Goal: Task Accomplishment & Management: Manage account settings

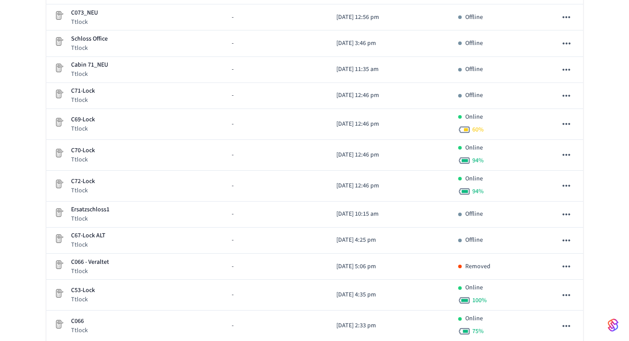
scroll to position [347, 0]
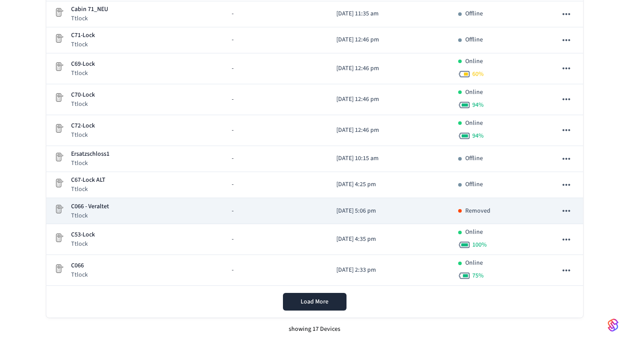
click at [567, 208] on icon "sticky table" at bounding box center [566, 210] width 11 height 11
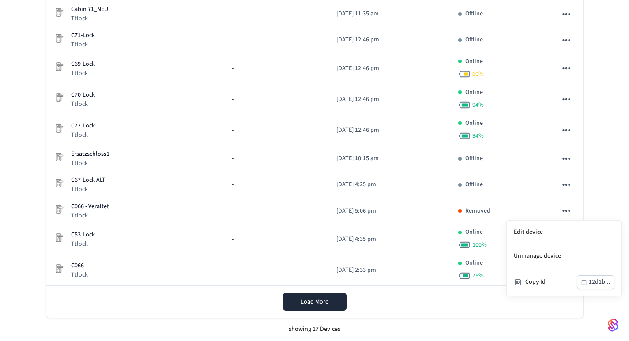
click at [566, 212] on div at bounding box center [314, 170] width 629 height 341
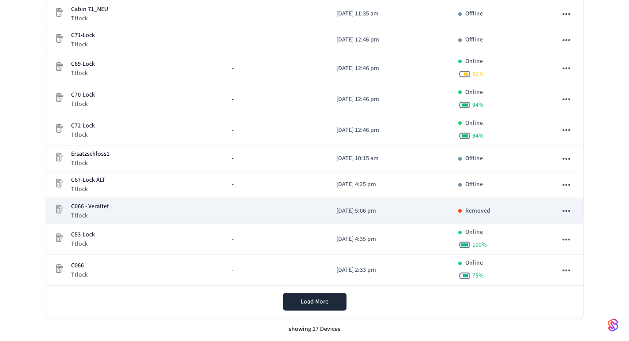
click at [570, 208] on icon "sticky table" at bounding box center [566, 210] width 11 height 11
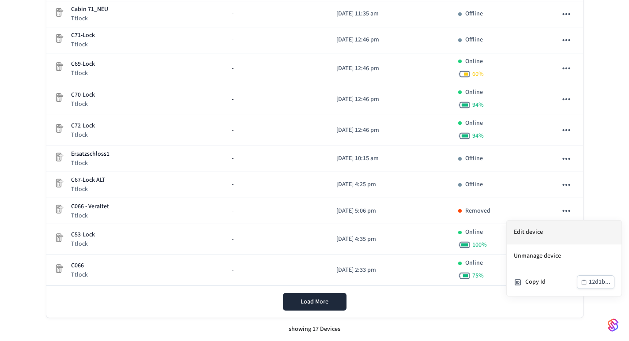
click at [538, 229] on li "Edit device" at bounding box center [564, 233] width 115 height 24
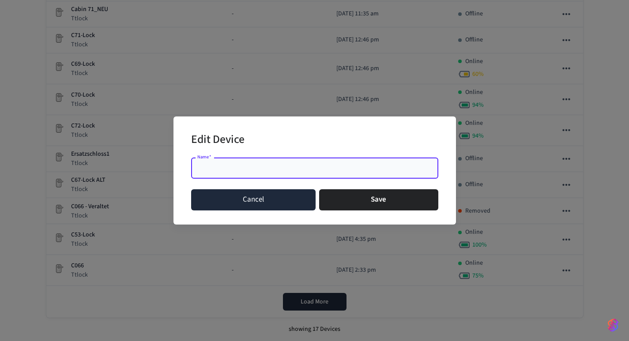
click at [286, 202] on button "Cancel" at bounding box center [253, 199] width 125 height 21
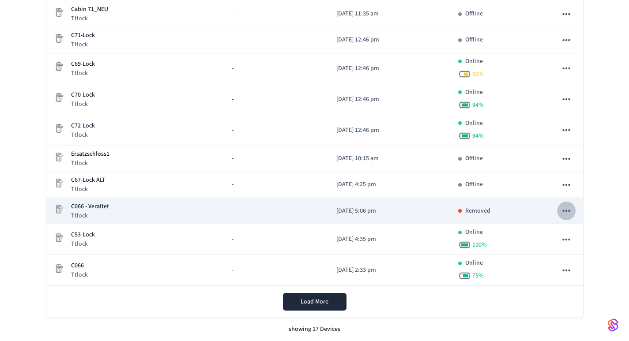
click at [567, 210] on icon "sticky table" at bounding box center [566, 210] width 11 height 11
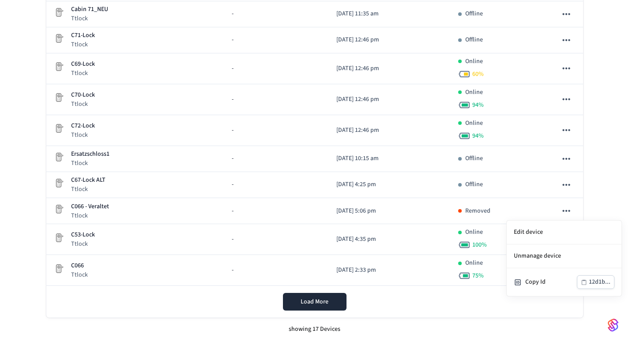
click at [598, 199] on div at bounding box center [314, 170] width 629 height 341
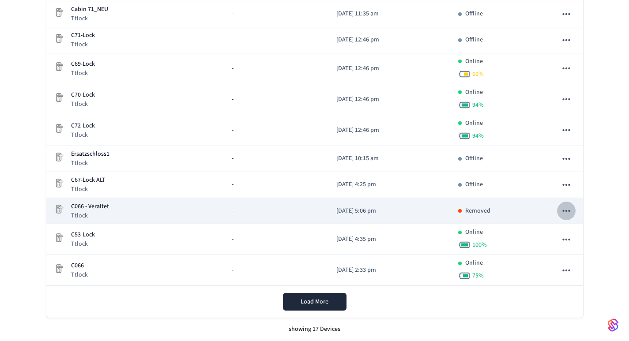
click at [568, 212] on icon "sticky table" at bounding box center [566, 210] width 11 height 11
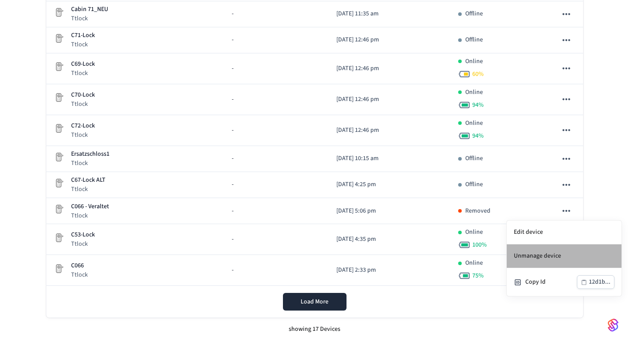
click at [541, 259] on li "Unmanage device" at bounding box center [564, 257] width 115 height 24
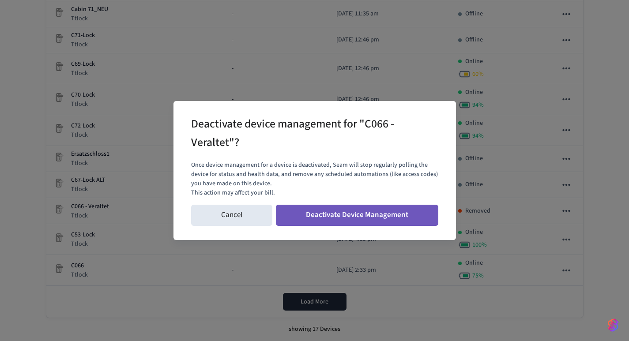
click at [382, 219] on button "Deactivate Device Management" at bounding box center [357, 215] width 163 height 21
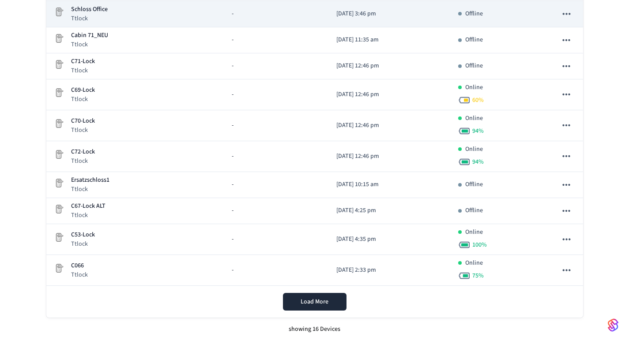
scroll to position [321, 0]
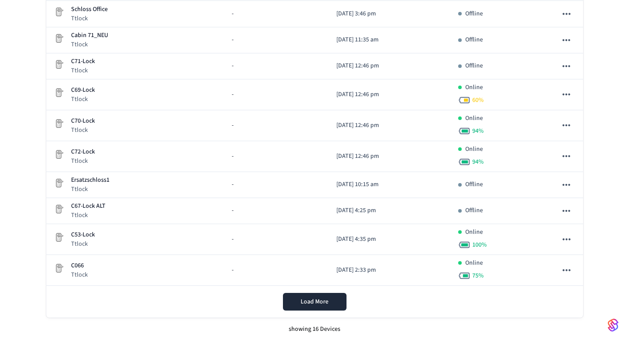
click at [617, 241] on div "Devices ​ ​ Add Devices Status Name Location Date Added Status TEDEE PRO Tedee …" at bounding box center [314, 33] width 629 height 616
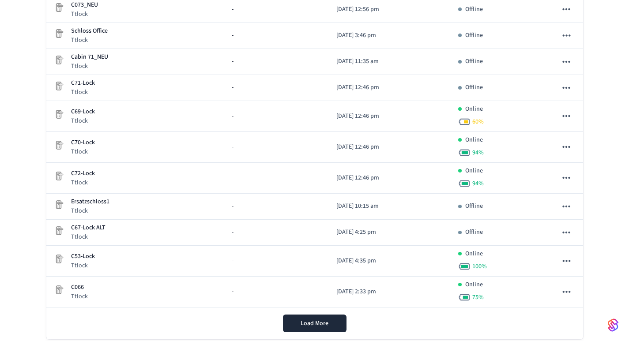
scroll to position [299, 0]
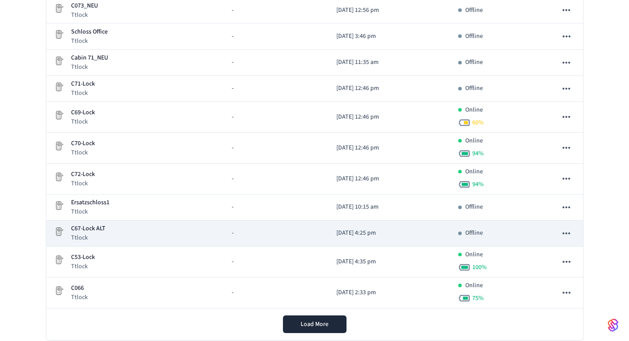
click at [569, 236] on icon "sticky table" at bounding box center [566, 233] width 11 height 11
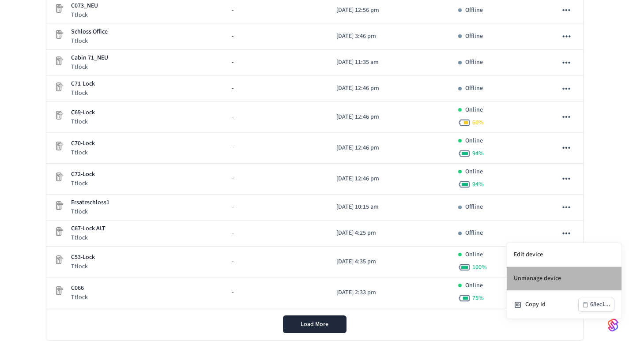
click at [540, 276] on li "Unmanage device" at bounding box center [564, 279] width 115 height 24
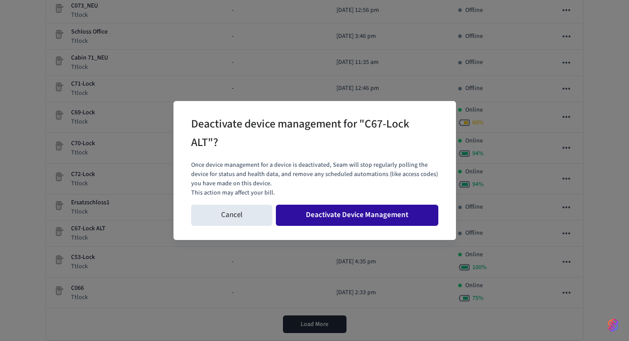
click at [390, 220] on button "Deactivate Device Management" at bounding box center [357, 215] width 163 height 21
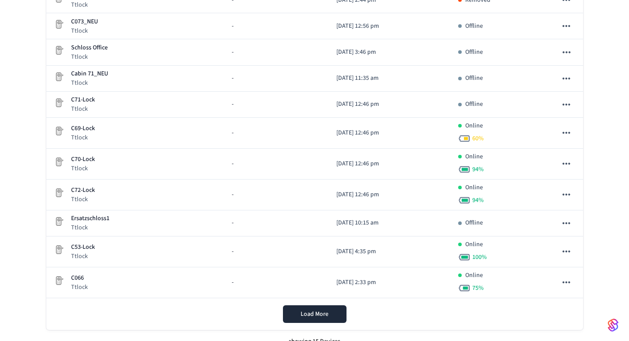
scroll to position [280, 0]
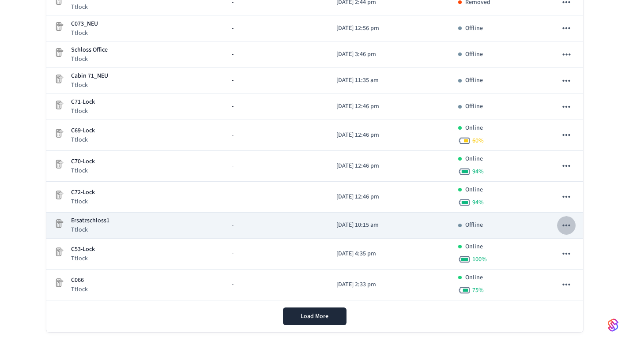
click at [567, 227] on icon "sticky table" at bounding box center [567, 226] width 8 height 2
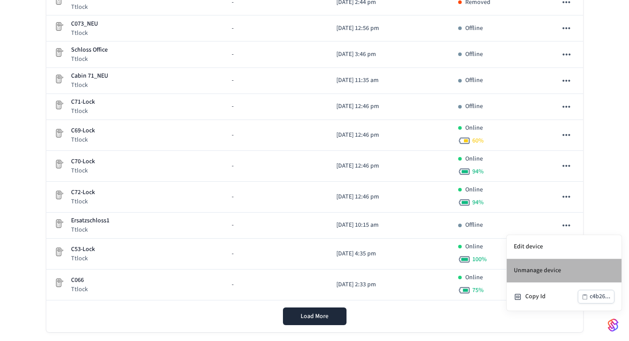
click at [528, 269] on li "Unmanage device" at bounding box center [564, 271] width 115 height 24
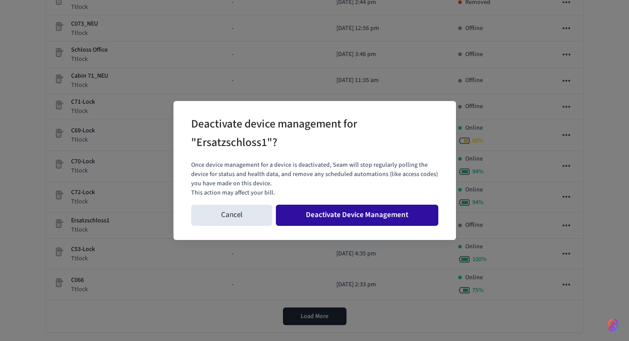
click at [394, 216] on button "Deactivate Device Management" at bounding box center [357, 215] width 163 height 21
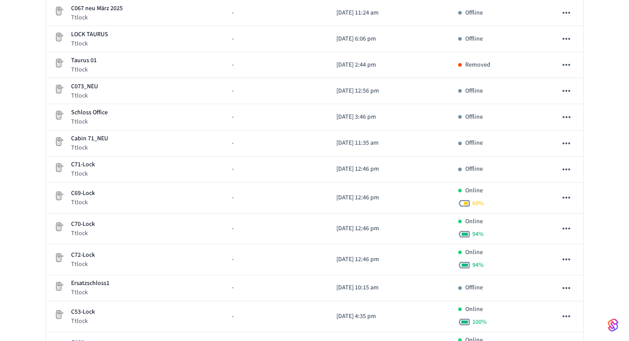
scroll to position [212, 0]
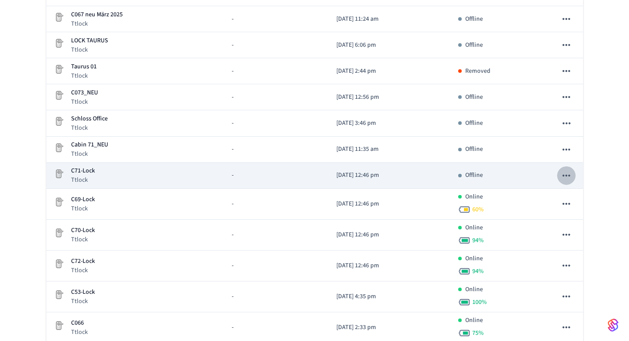
click at [567, 175] on icon "sticky table" at bounding box center [567, 176] width 8 height 2
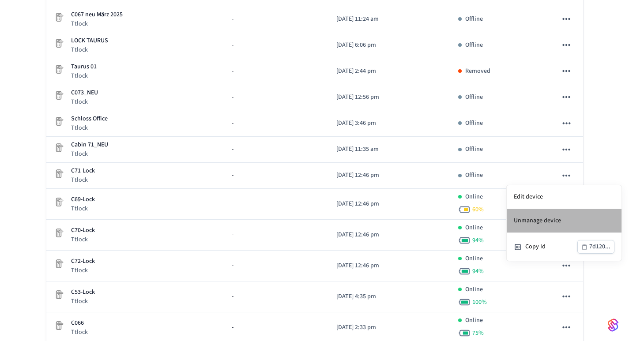
click at [537, 221] on li "Unmanage device" at bounding box center [564, 221] width 115 height 24
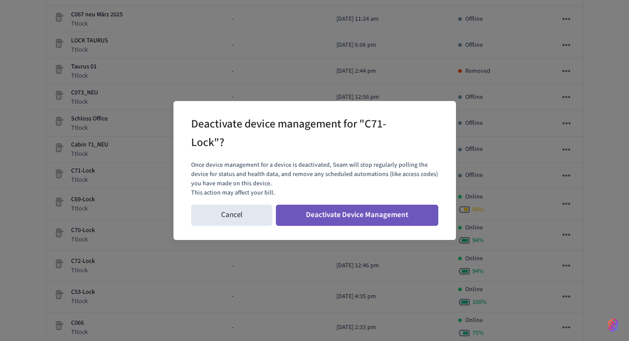
click at [406, 221] on button "Deactivate Device Management" at bounding box center [357, 215] width 163 height 21
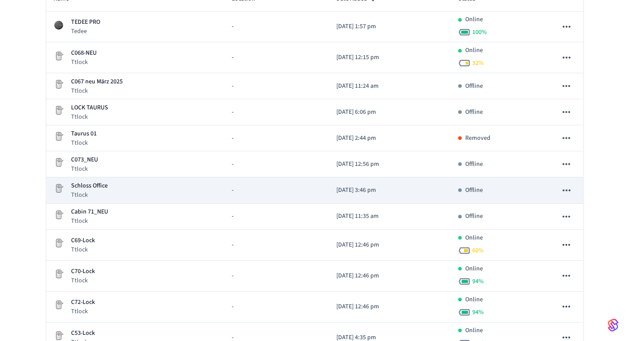
scroll to position [143, 0]
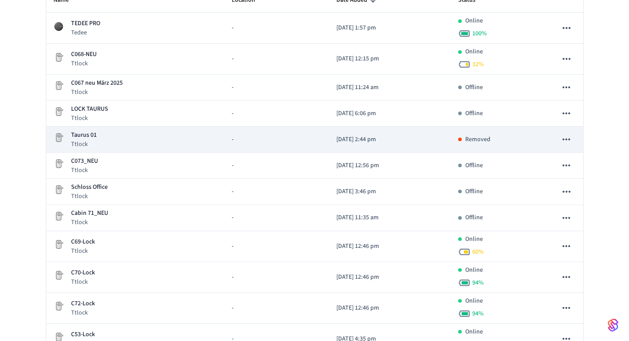
click at [566, 139] on icon "sticky table" at bounding box center [567, 140] width 8 height 2
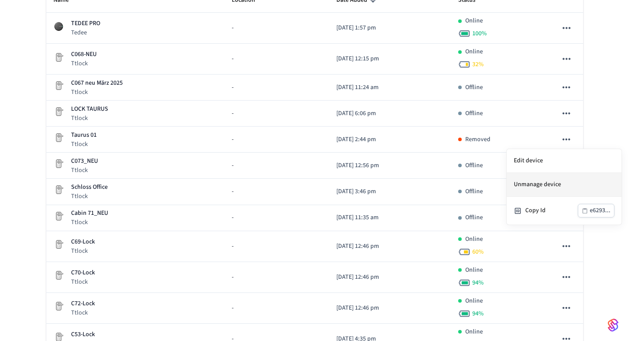
click at [541, 185] on li "Unmanage device" at bounding box center [564, 185] width 115 height 24
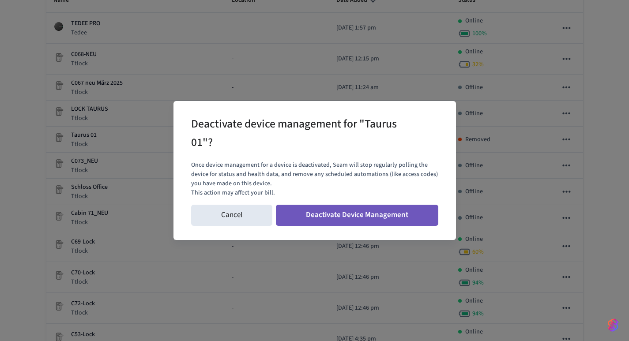
click at [409, 216] on button "Deactivate Device Management" at bounding box center [357, 215] width 163 height 21
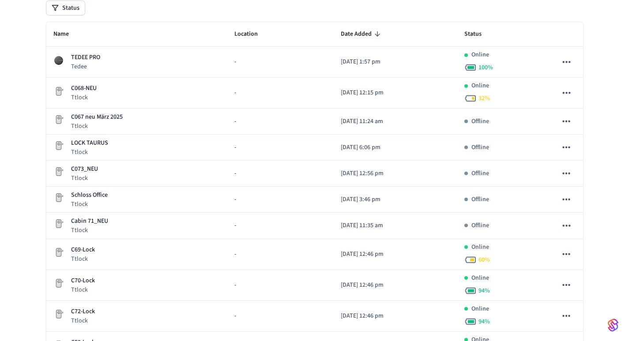
scroll to position [109, 0]
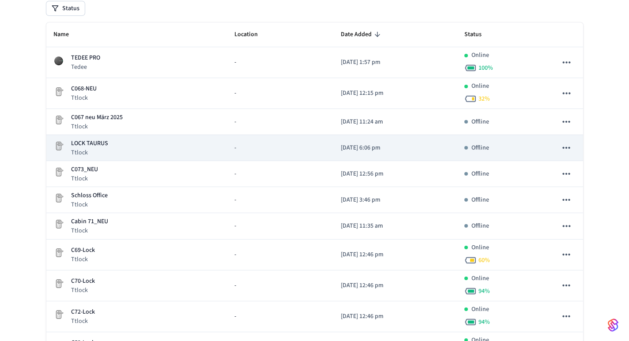
click at [568, 148] on icon "sticky table" at bounding box center [566, 147] width 11 height 11
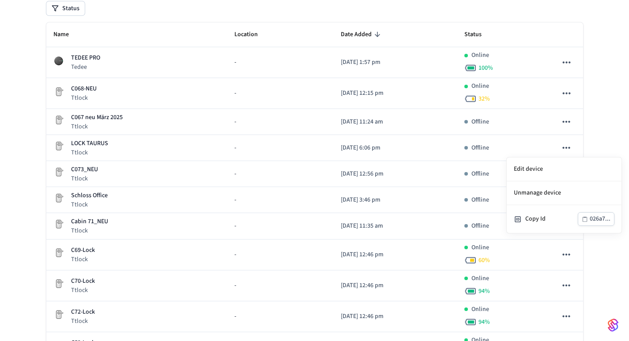
click at [600, 128] on div at bounding box center [314, 170] width 629 height 341
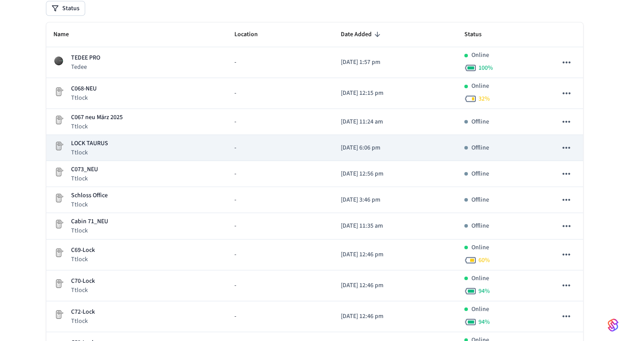
click at [566, 147] on icon "sticky table" at bounding box center [567, 148] width 8 height 2
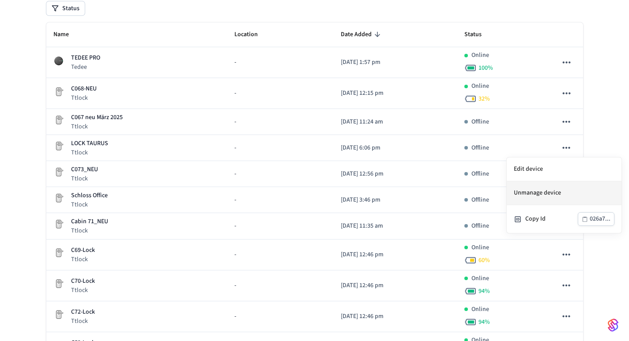
click at [537, 192] on li "Unmanage device" at bounding box center [564, 193] width 115 height 24
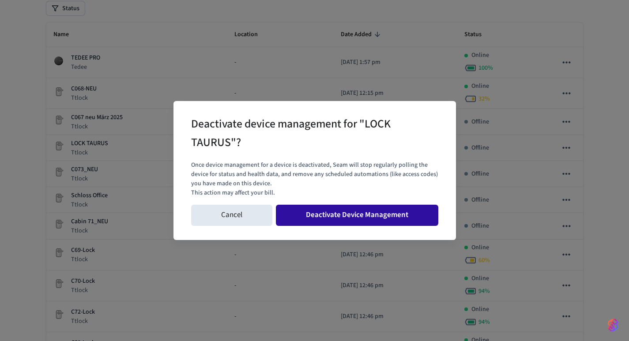
click at [420, 212] on button "Deactivate Device Management" at bounding box center [357, 215] width 163 height 21
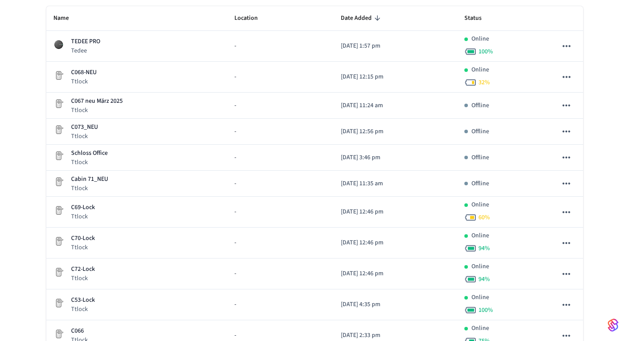
scroll to position [123, 0]
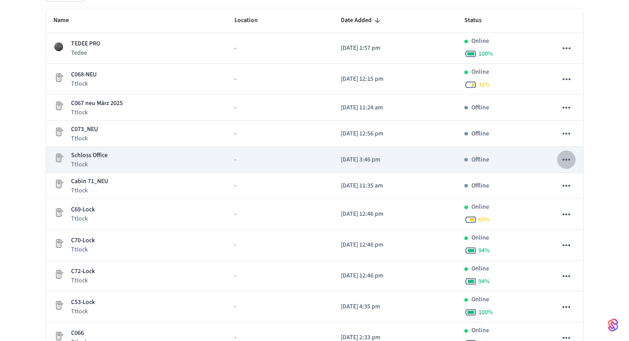
click at [569, 159] on icon "sticky table" at bounding box center [567, 160] width 8 height 2
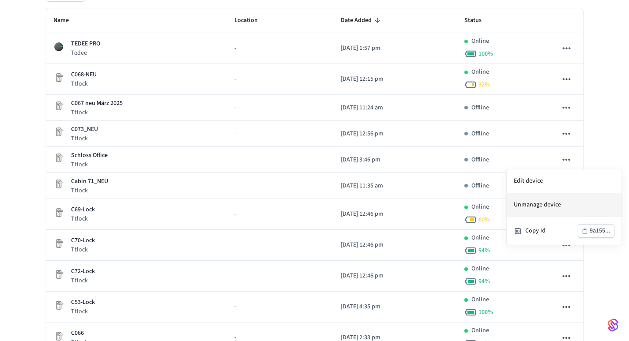
click at [540, 203] on li "Unmanage device" at bounding box center [564, 205] width 115 height 24
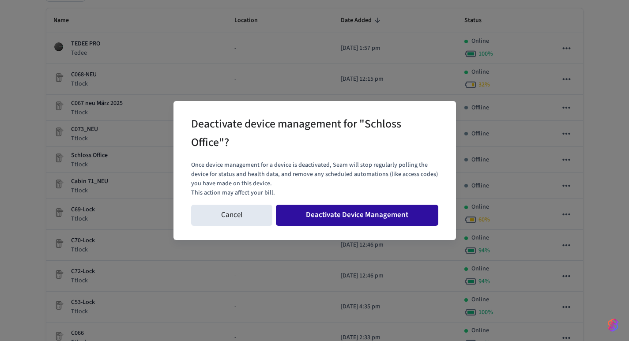
click at [399, 215] on button "Deactivate Device Management" at bounding box center [357, 215] width 163 height 21
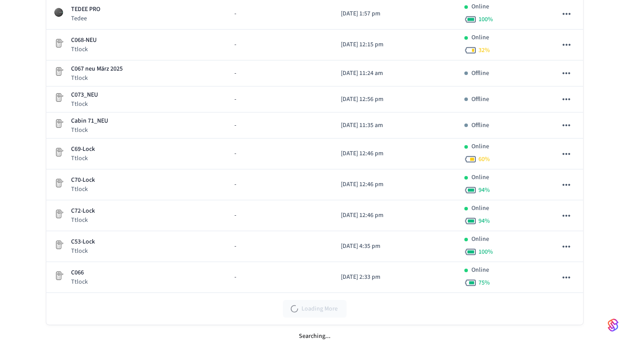
scroll to position [141, 0]
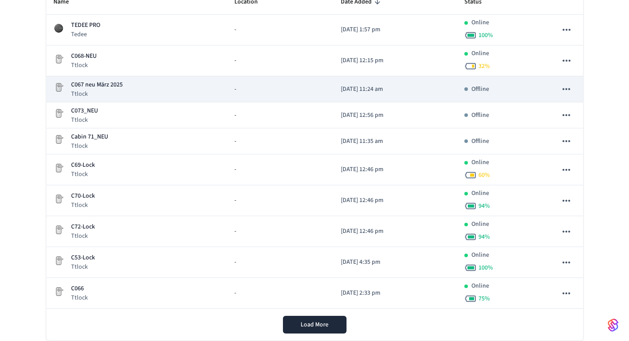
click at [360, 91] on p "[DATE] 11:24 am" at bounding box center [396, 89] width 110 height 9
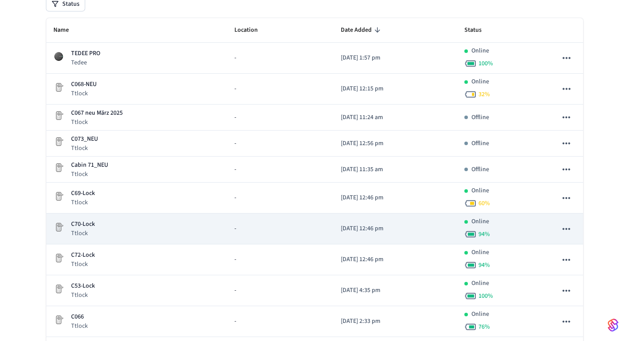
scroll to position [111, 0]
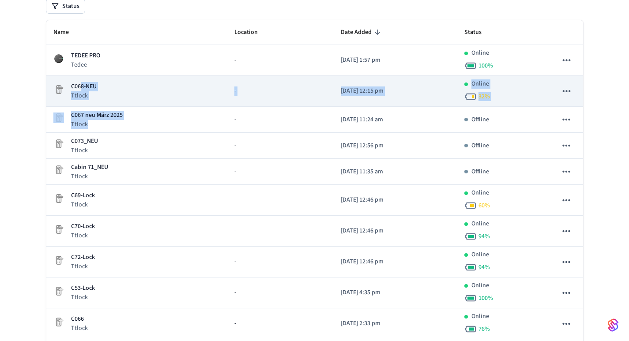
drag, startPoint x: 88, startPoint y: 120, endPoint x: 81, endPoint y: 84, distance: 36.5
click at [81, 84] on tbody "TEDEE PRO Tedee - [DATE] 1:57 pm Online 100 % C068-NEU Ttlock - [DATE] 12:15 pm…" at bounding box center [314, 192] width 537 height 295
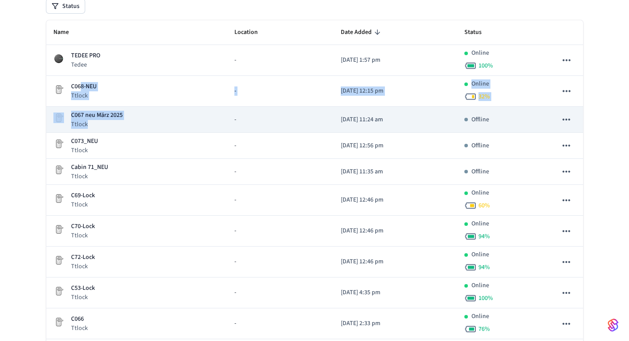
drag, startPoint x: 56, startPoint y: 116, endPoint x: 229, endPoint y: 135, distance: 174.2
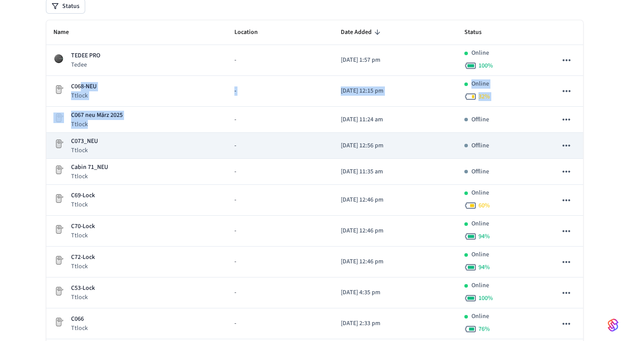
click at [31, 116] on div "Devices ​ ​ Add Devices Status Name Location Date Added Status TEDEE PRO Tedee …" at bounding box center [314, 165] width 629 height 459
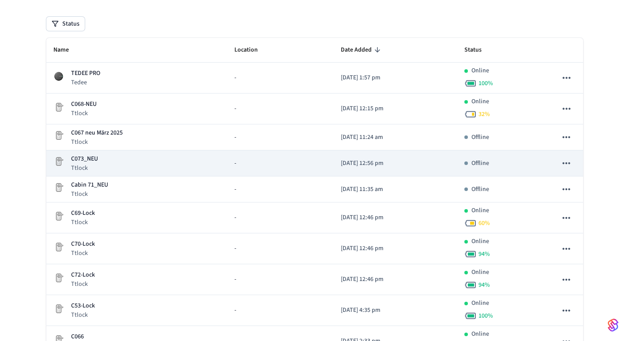
scroll to position [91, 0]
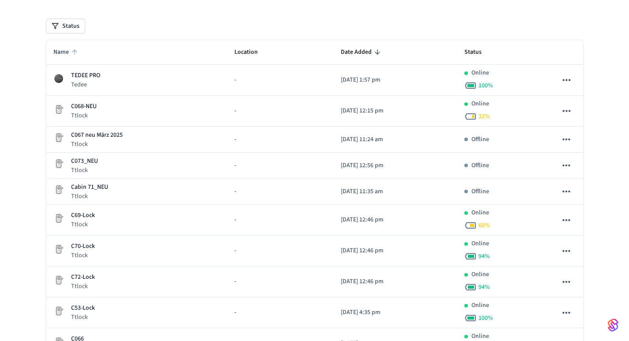
click at [58, 51] on span "Name" at bounding box center [66, 52] width 27 height 14
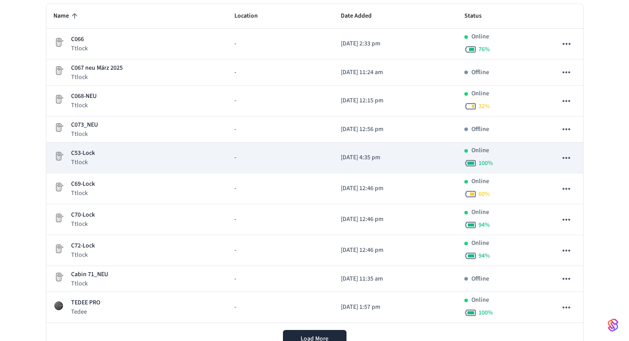
scroll to position [128, 0]
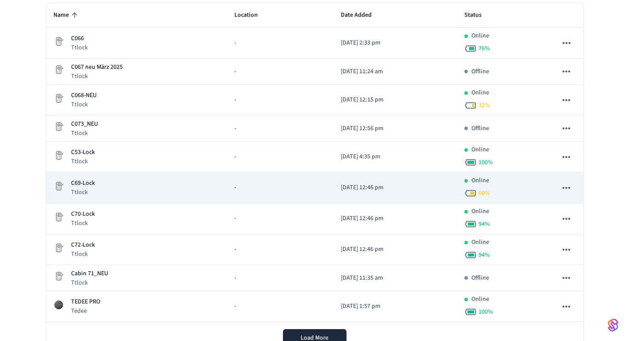
click at [567, 185] on icon "sticky table" at bounding box center [566, 187] width 11 height 11
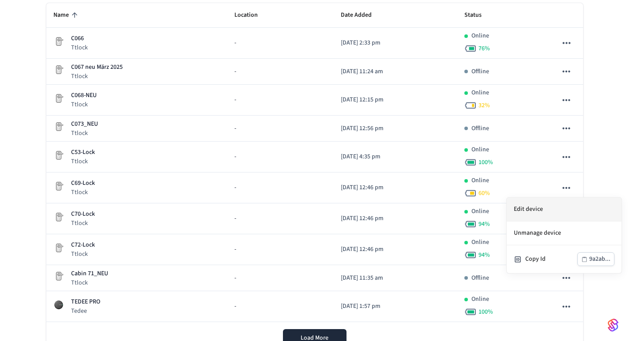
click at [529, 209] on li "Edit device" at bounding box center [564, 210] width 115 height 24
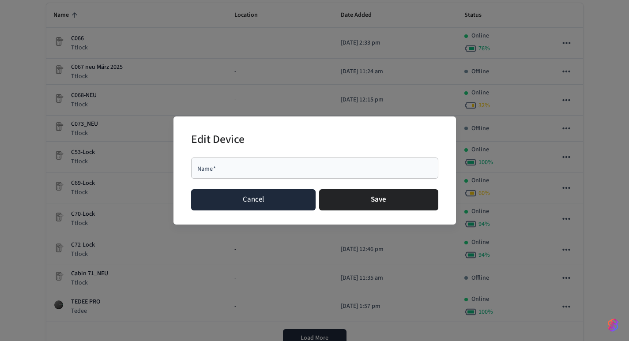
click at [277, 198] on button "Cancel" at bounding box center [253, 199] width 125 height 21
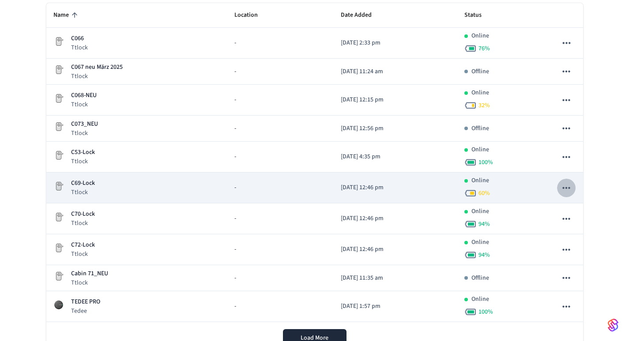
click at [565, 186] on icon "sticky table" at bounding box center [566, 187] width 11 height 11
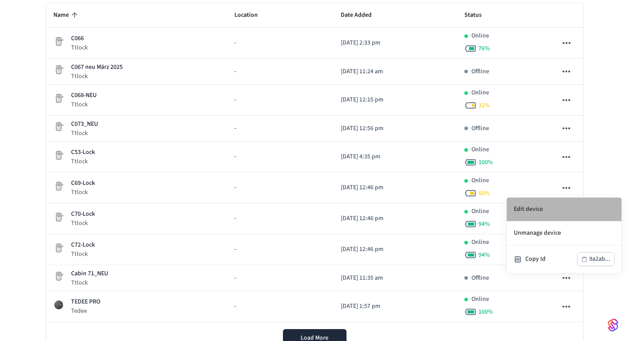
click at [527, 206] on li "Edit device" at bounding box center [564, 210] width 115 height 24
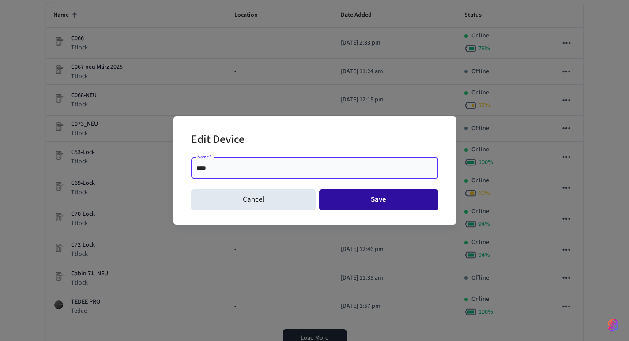
type input "****"
click at [407, 200] on button "Save" at bounding box center [378, 199] width 119 height 21
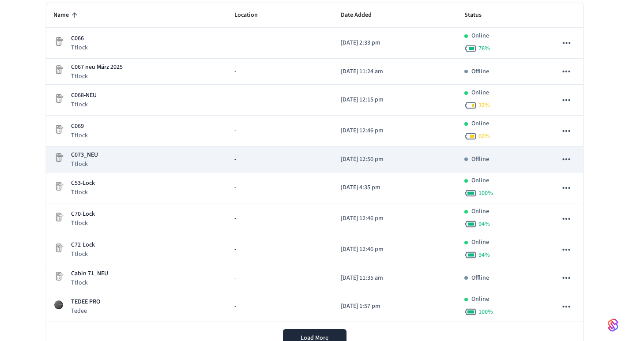
click at [565, 159] on icon "sticky table" at bounding box center [566, 159] width 11 height 11
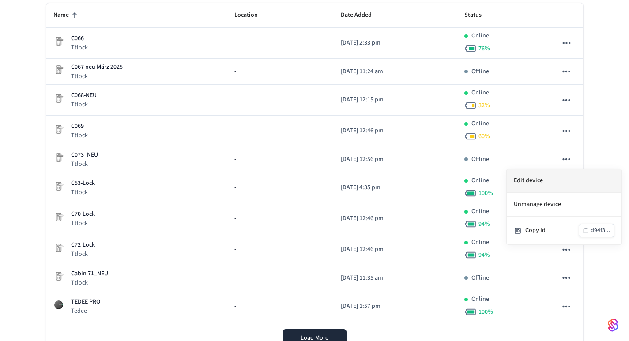
click at [523, 181] on li "Edit device" at bounding box center [564, 181] width 115 height 24
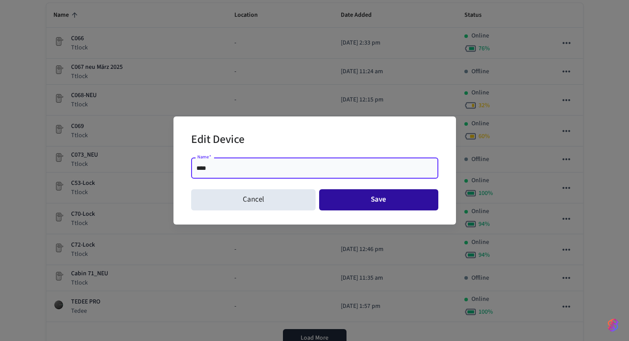
type input "****"
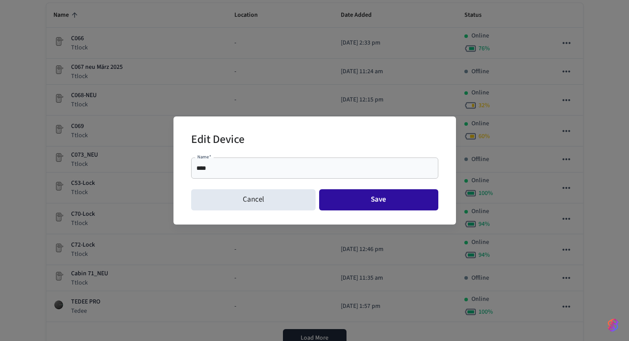
click at [394, 202] on button "Save" at bounding box center [378, 199] width 119 height 21
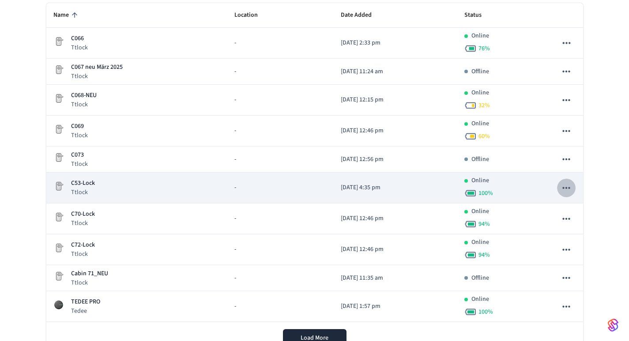
click at [568, 188] on icon "sticky table" at bounding box center [566, 187] width 11 height 11
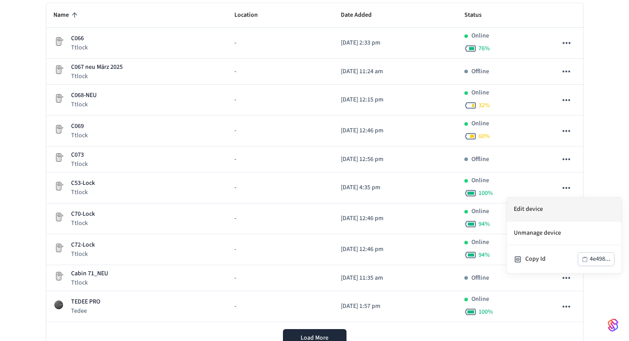
click at [534, 210] on li "Edit device" at bounding box center [564, 210] width 115 height 24
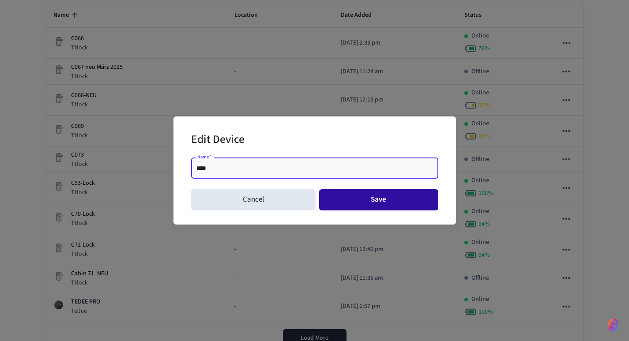
type input "****"
click at [380, 207] on button "Save" at bounding box center [378, 199] width 119 height 21
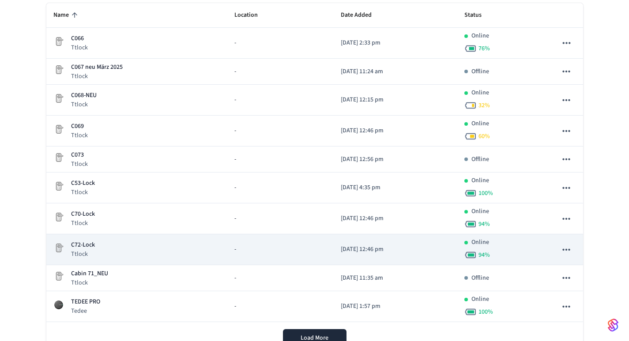
scroll to position [134, 0]
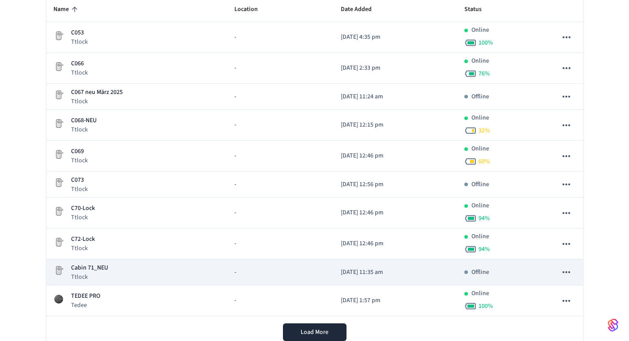
click at [568, 271] on icon "sticky table" at bounding box center [566, 272] width 11 height 11
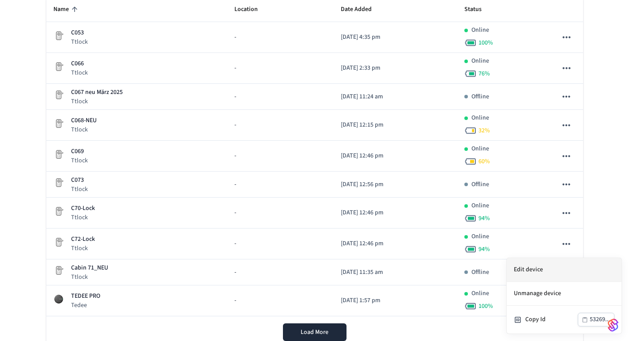
click at [537, 271] on li "Edit device" at bounding box center [564, 270] width 115 height 24
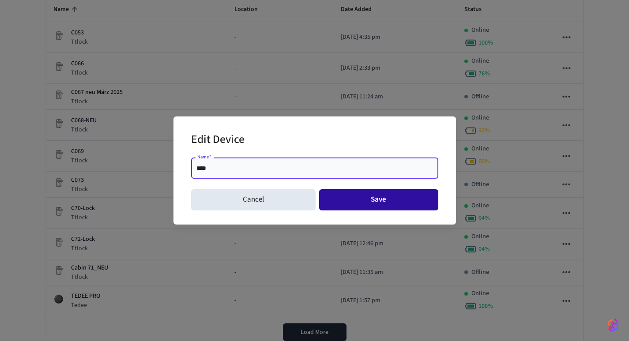
type input "****"
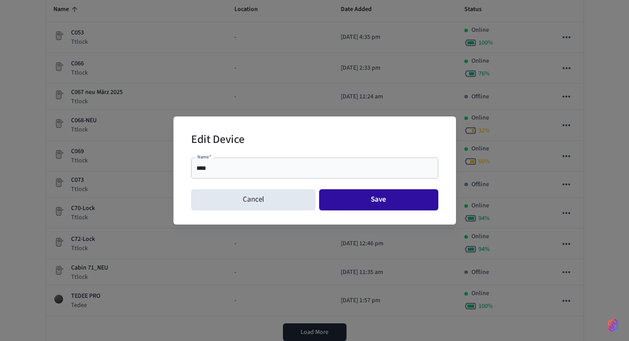
click at [376, 199] on button "Save" at bounding box center [378, 199] width 119 height 21
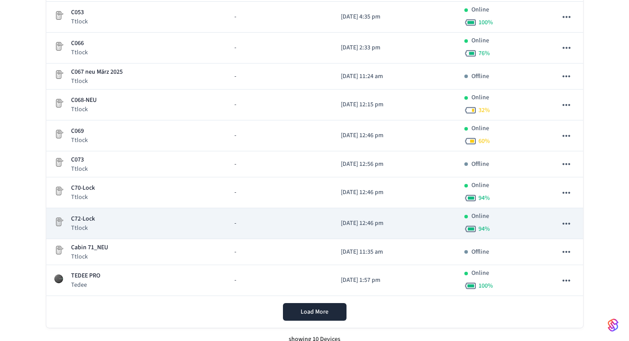
scroll to position [155, 0]
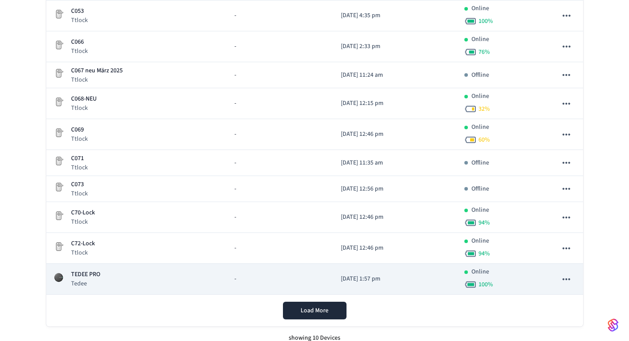
click at [566, 278] on icon "sticky table" at bounding box center [566, 279] width 11 height 11
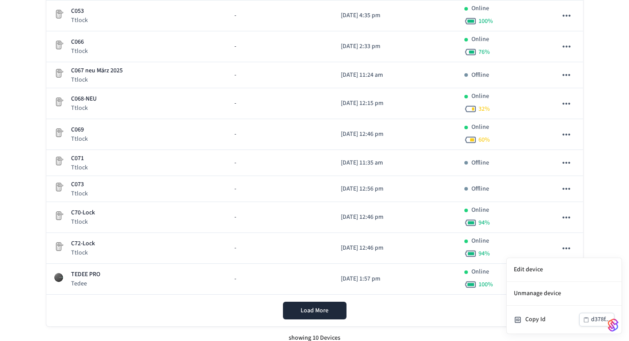
click at [596, 250] on div at bounding box center [314, 170] width 629 height 341
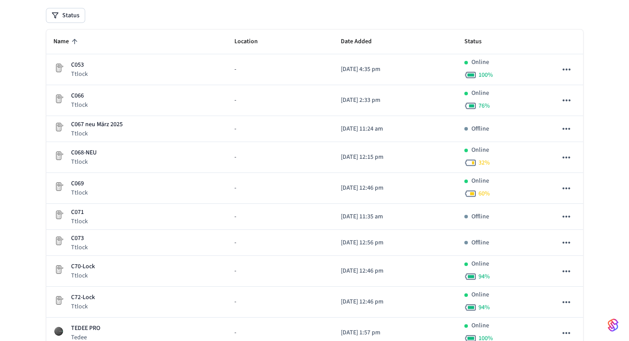
scroll to position [100, 0]
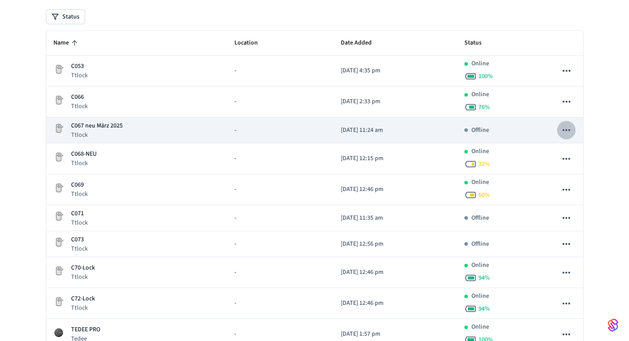
click at [568, 135] on icon "sticky table" at bounding box center [566, 130] width 11 height 11
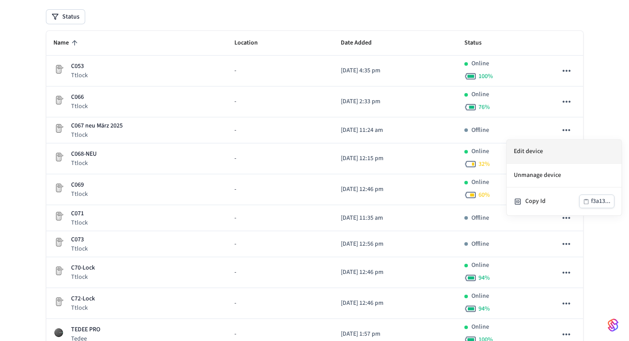
click at [551, 156] on li "Edit device" at bounding box center [564, 152] width 115 height 24
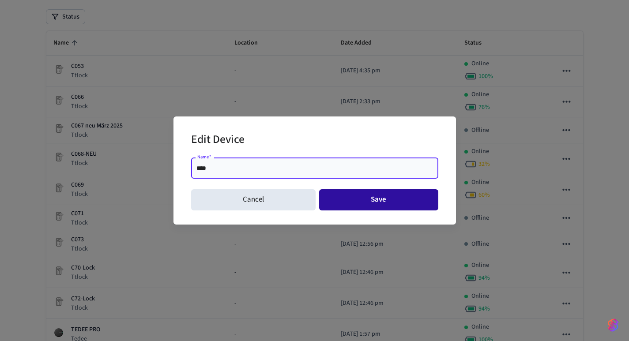
type input "****"
click at [382, 201] on button "Save" at bounding box center [378, 199] width 119 height 21
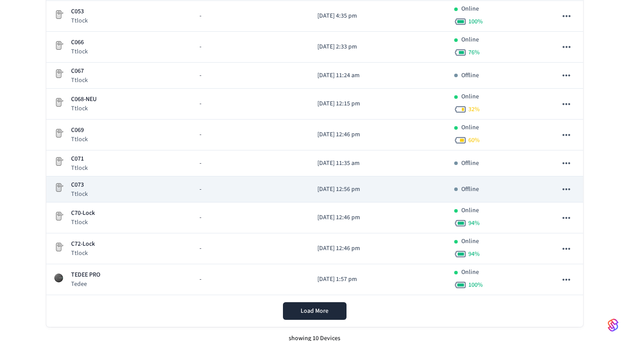
scroll to position [159, 0]
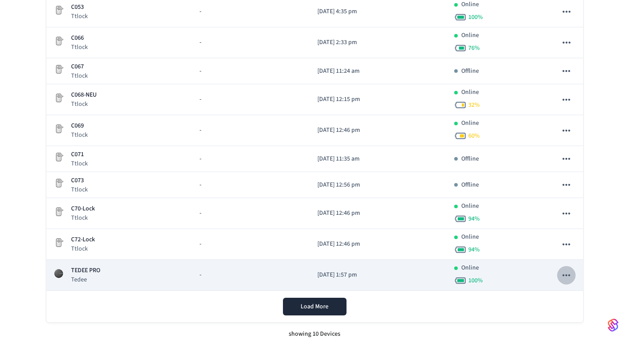
click at [567, 273] on icon "sticky table" at bounding box center [566, 275] width 11 height 11
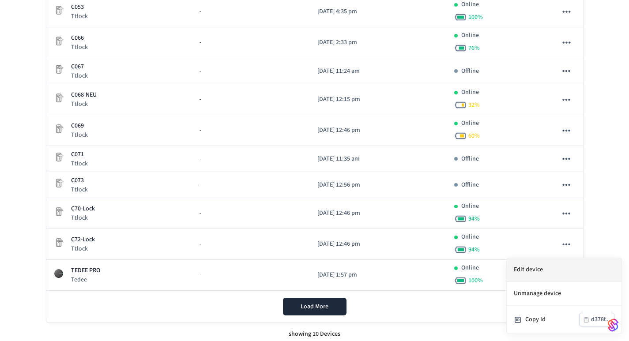
click at [519, 268] on li "Edit device" at bounding box center [564, 270] width 115 height 24
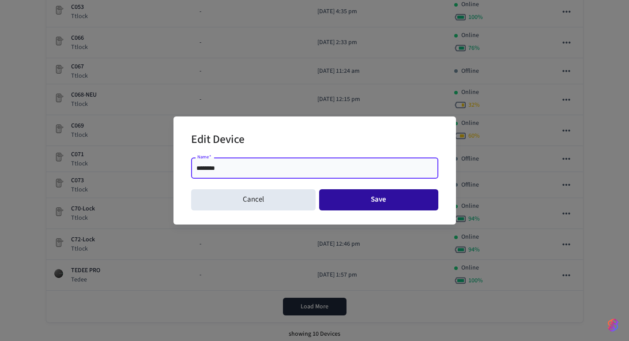
type input "********"
click at [394, 201] on button "Save" at bounding box center [378, 199] width 119 height 21
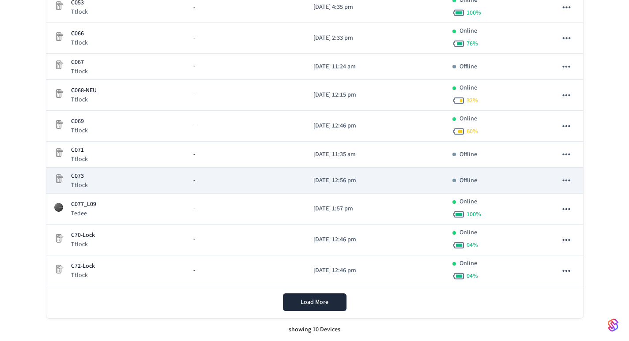
scroll to position [164, 0]
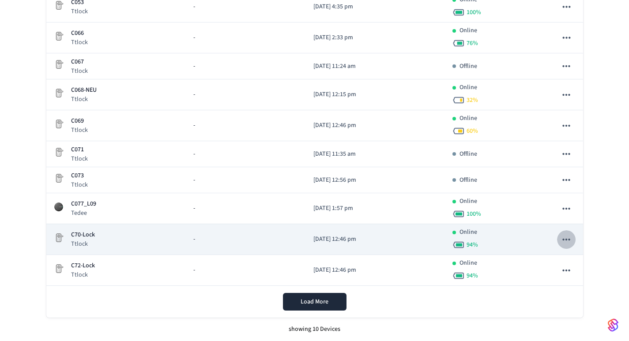
click at [566, 238] on icon "sticky table" at bounding box center [566, 239] width 11 height 11
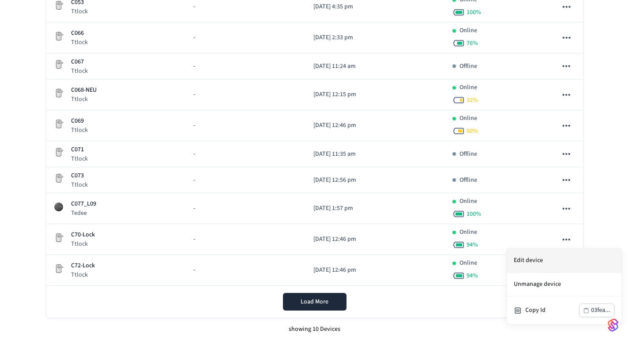
click at [542, 267] on li "Edit device" at bounding box center [564, 261] width 115 height 24
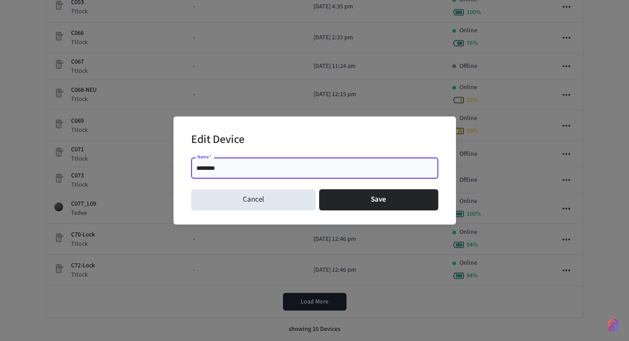
click at [203, 170] on input "********" at bounding box center [315, 168] width 237 height 9
drag, startPoint x: 203, startPoint y: 170, endPoint x: 267, endPoint y: 178, distance: 64.2
click at [267, 178] on div "******** Name   *" at bounding box center [314, 168] width 247 height 21
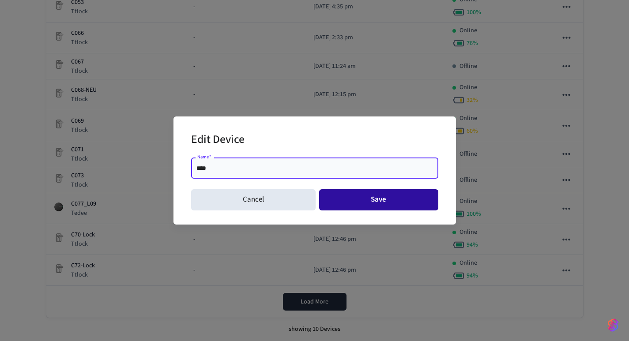
type input "****"
click at [370, 199] on button "Save" at bounding box center [378, 199] width 119 height 21
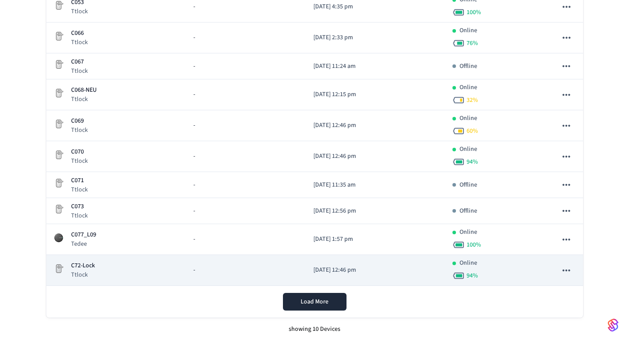
click at [566, 270] on icon "sticky table" at bounding box center [567, 271] width 8 height 2
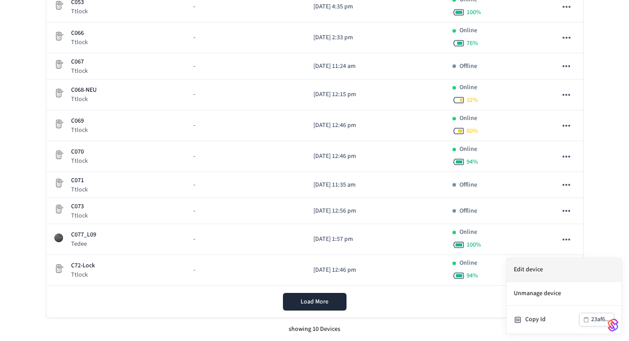
click at [531, 272] on li "Edit device" at bounding box center [564, 270] width 115 height 24
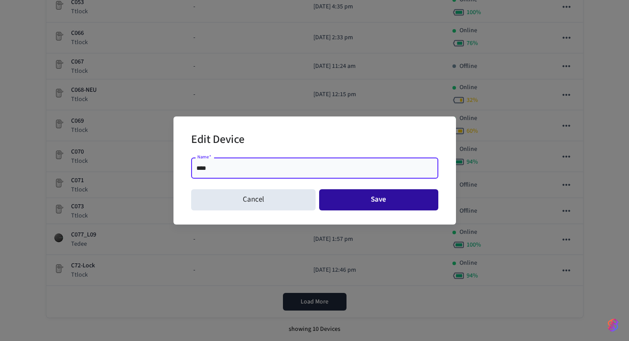
type input "****"
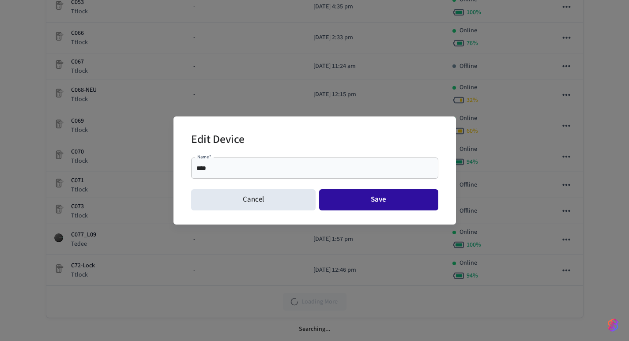
click at [364, 198] on button "Save" at bounding box center [378, 199] width 119 height 21
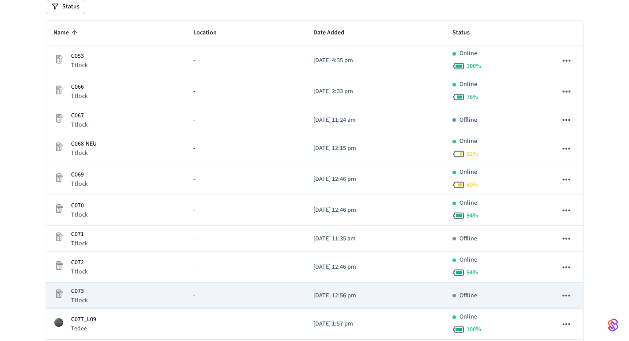
scroll to position [106, 0]
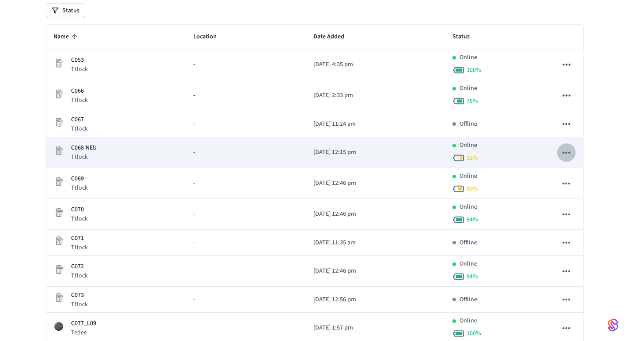
click at [565, 151] on icon "sticky table" at bounding box center [566, 152] width 11 height 11
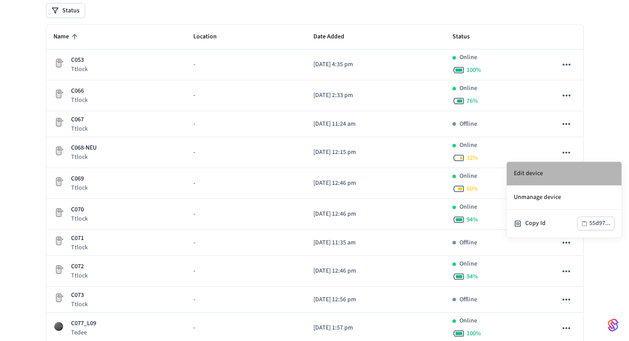
click at [527, 175] on li "Edit device" at bounding box center [564, 174] width 115 height 24
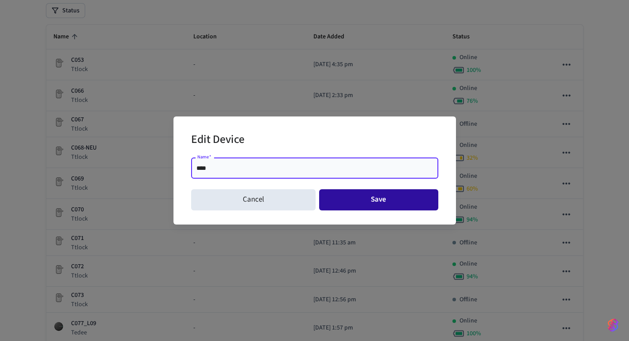
type input "****"
click at [357, 202] on button "Save" at bounding box center [378, 199] width 119 height 21
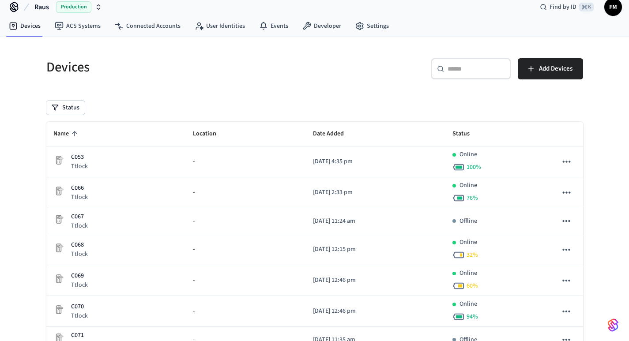
scroll to position [0, 0]
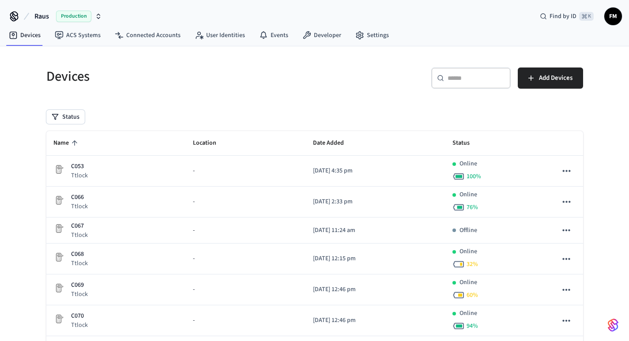
click at [235, 78] on h5 "Devices" at bounding box center [177, 77] width 263 height 18
